Goal: Task Accomplishment & Management: Manage account settings

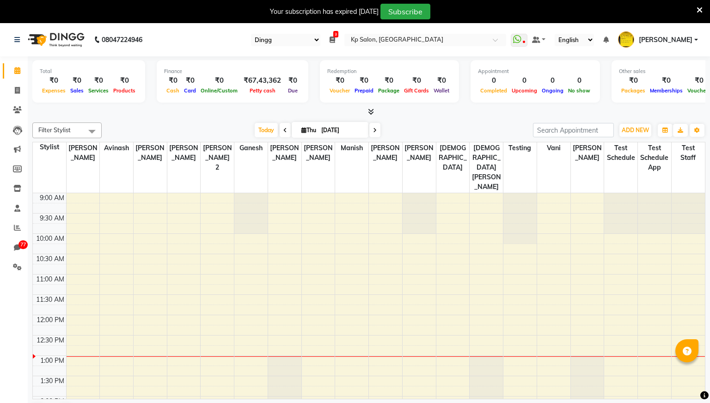
select select "28"
select select "en"
click at [681, 43] on span "brajesh" at bounding box center [666, 40] width 54 height 10
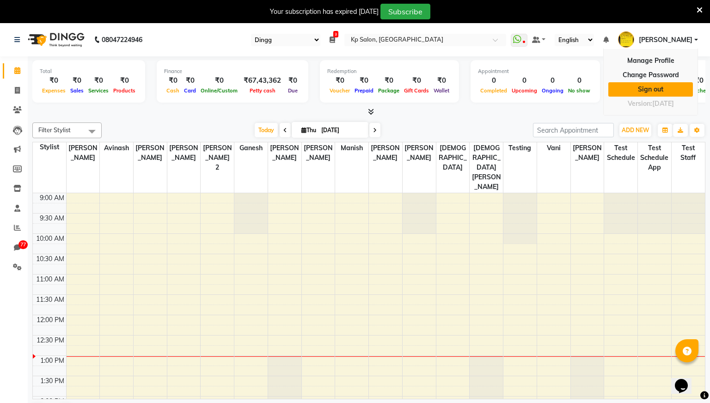
click at [653, 89] on link "Sign out" at bounding box center [650, 89] width 85 height 14
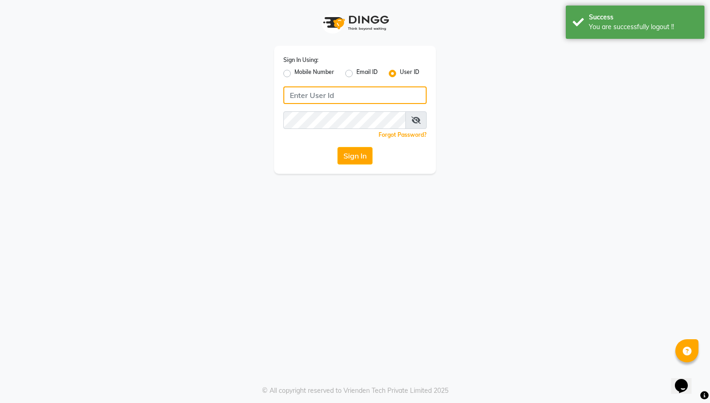
click at [320, 93] on input "Username" at bounding box center [354, 95] width 143 height 18
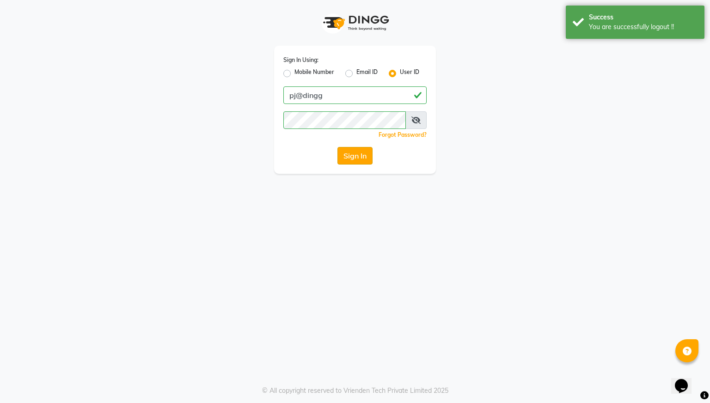
click at [355, 156] on button "Sign In" at bounding box center [354, 156] width 35 height 18
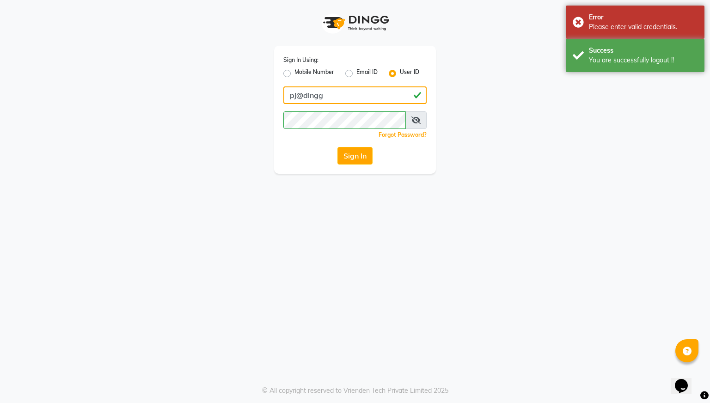
click at [331, 98] on input "pj@dingg" at bounding box center [354, 95] width 143 height 18
type input "arsp"
click at [357, 158] on button "Sign In" at bounding box center [354, 156] width 35 height 18
